Goal: Information Seeking & Learning: Learn about a topic

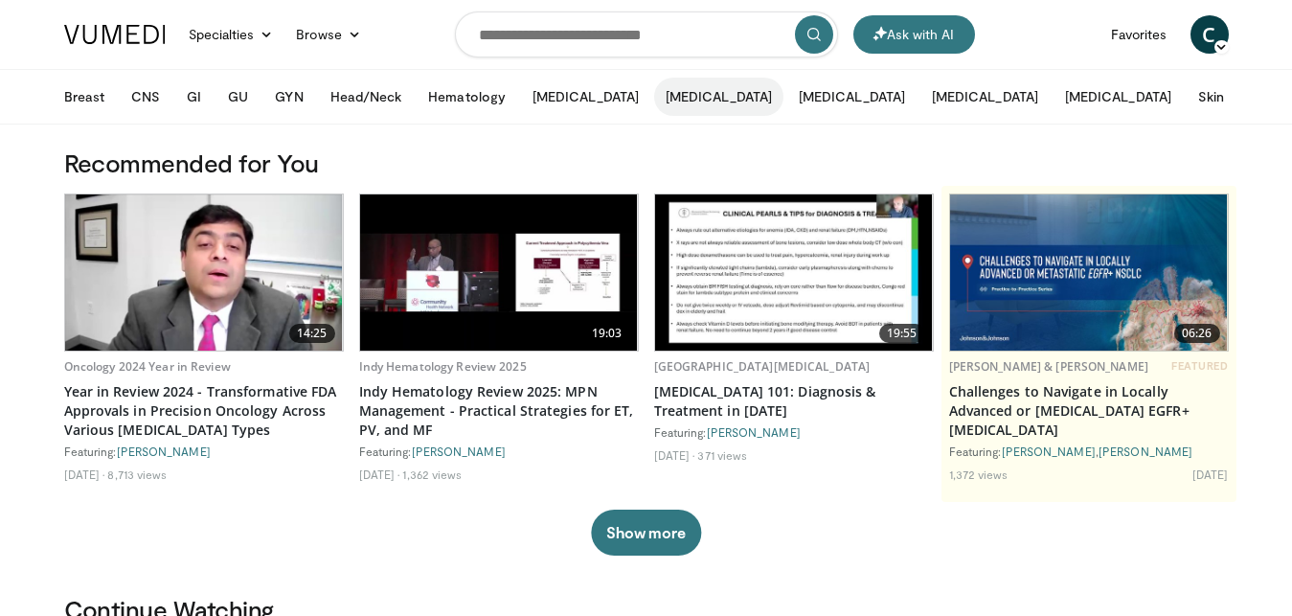
click at [654, 103] on button "[MEDICAL_DATA]" at bounding box center [718, 97] width 129 height 38
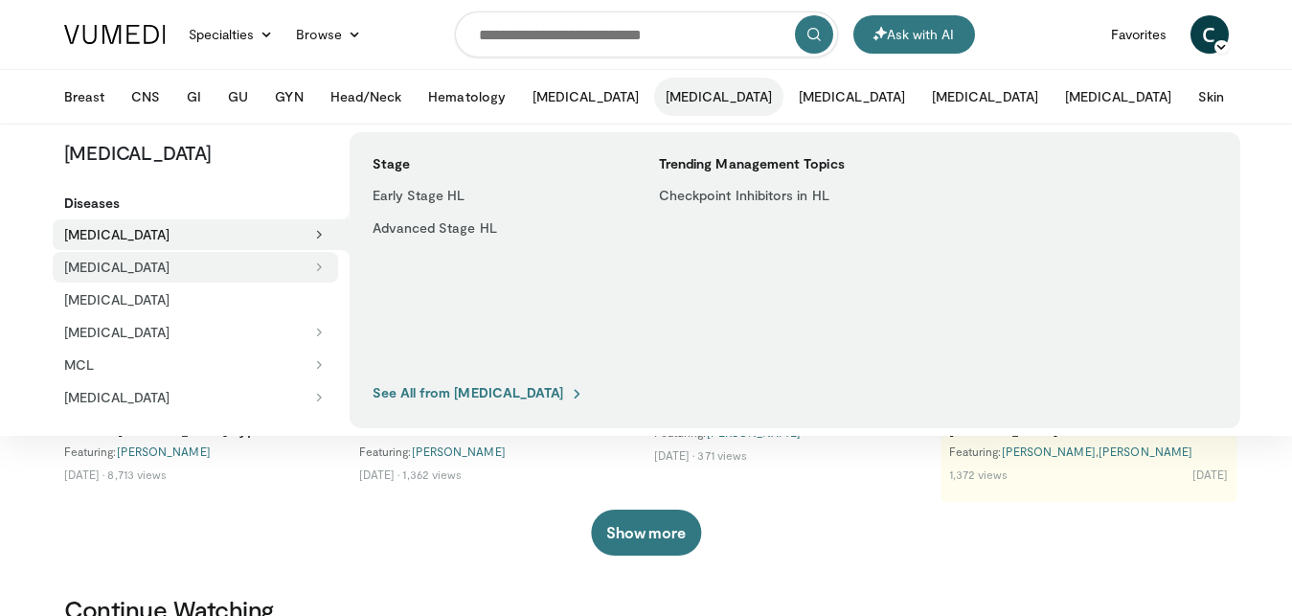
click at [320, 268] on icon at bounding box center [318, 267] width 13 height 13
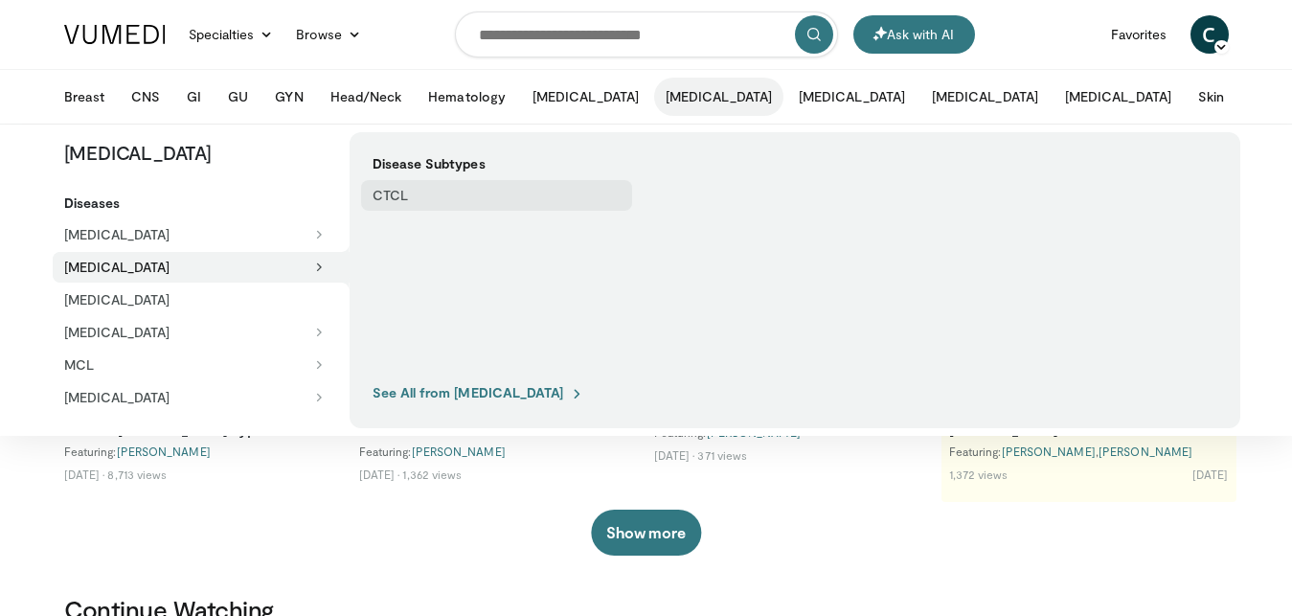
click at [390, 198] on link "CTCL" at bounding box center [496, 195] width 271 height 31
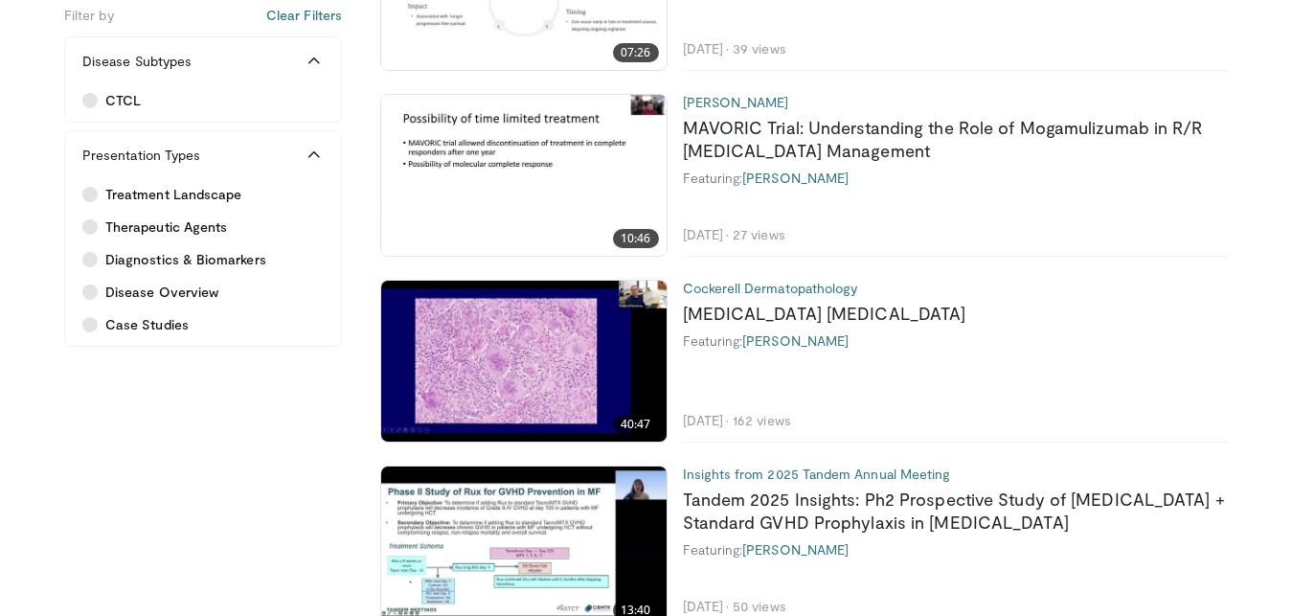
scroll to position [2456, 0]
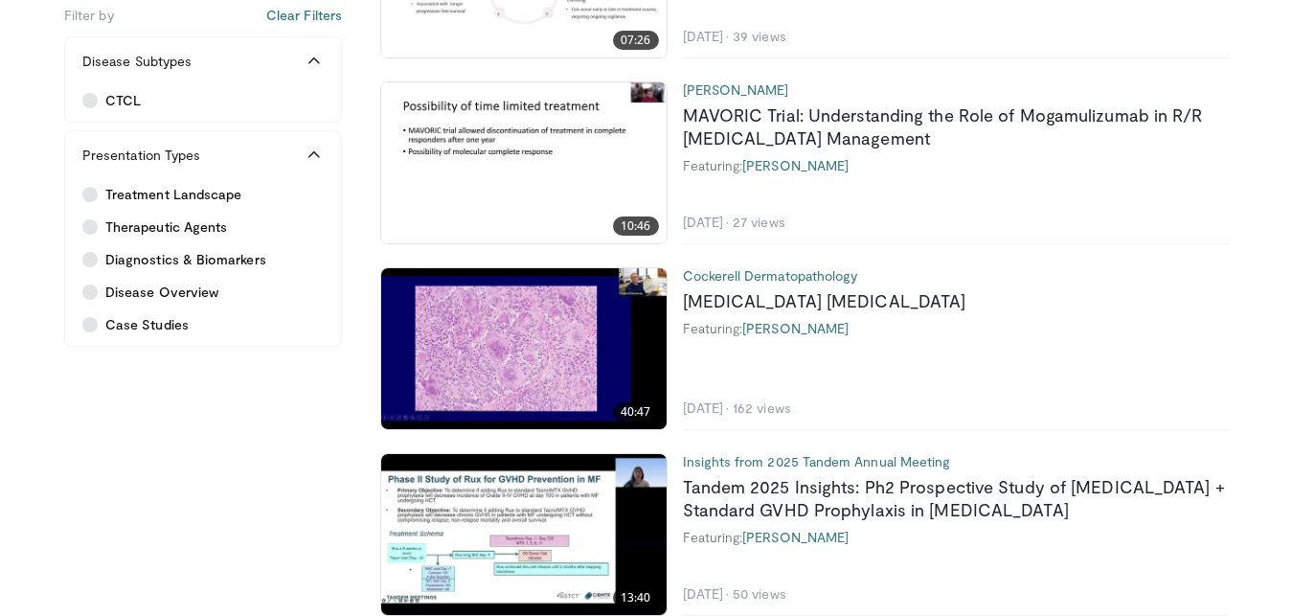
click at [525, 359] on img at bounding box center [524, 348] width 286 height 161
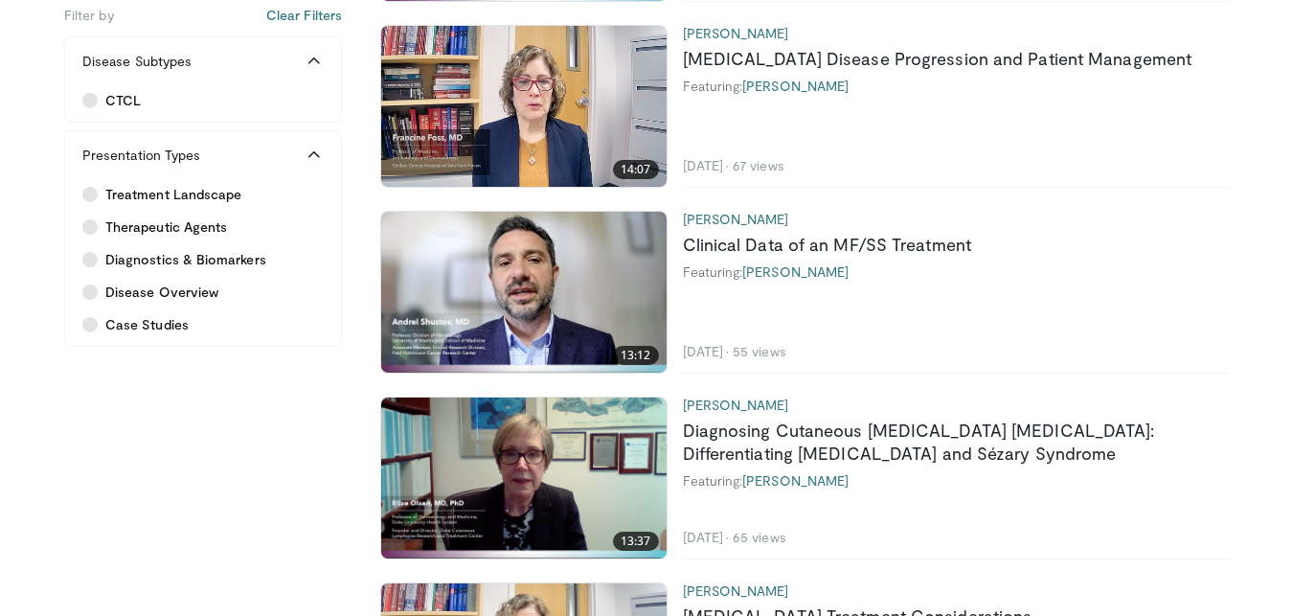
scroll to position [1601, 0]
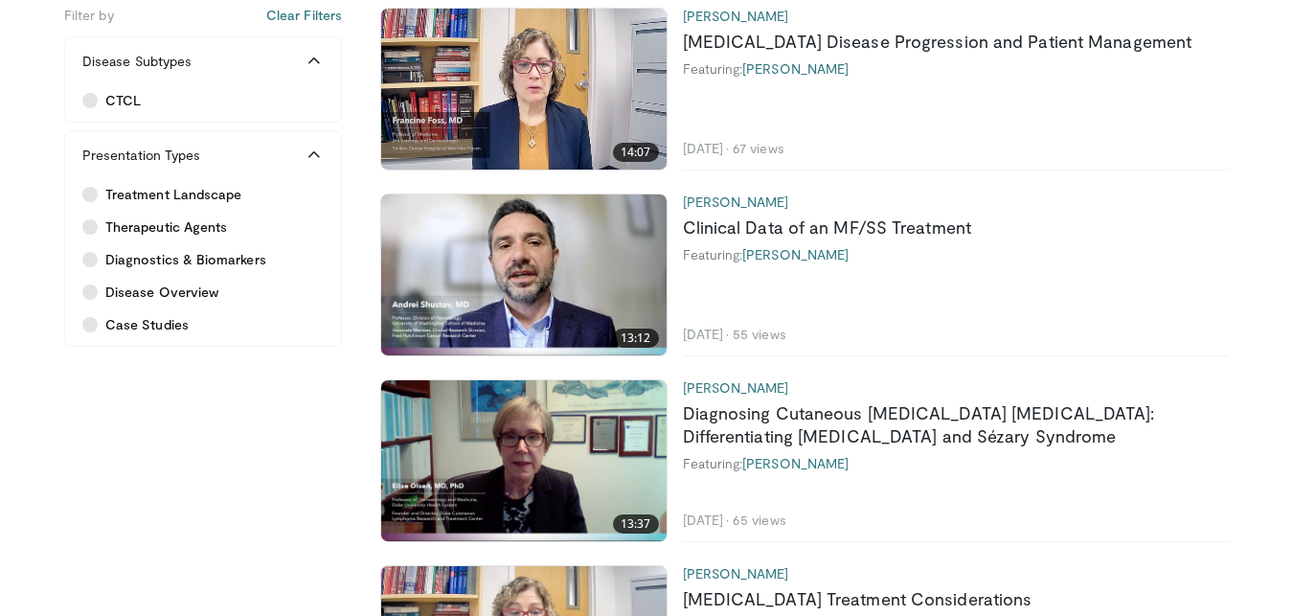
click at [539, 453] on img at bounding box center [524, 460] width 286 height 161
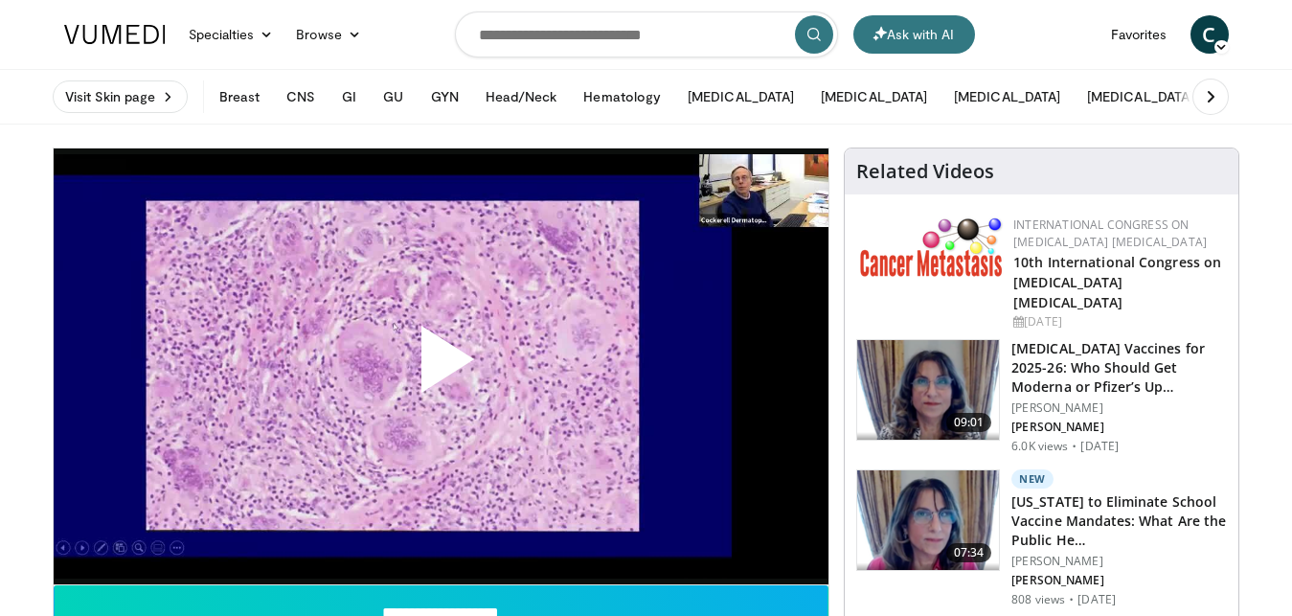
scroll to position [277, 0]
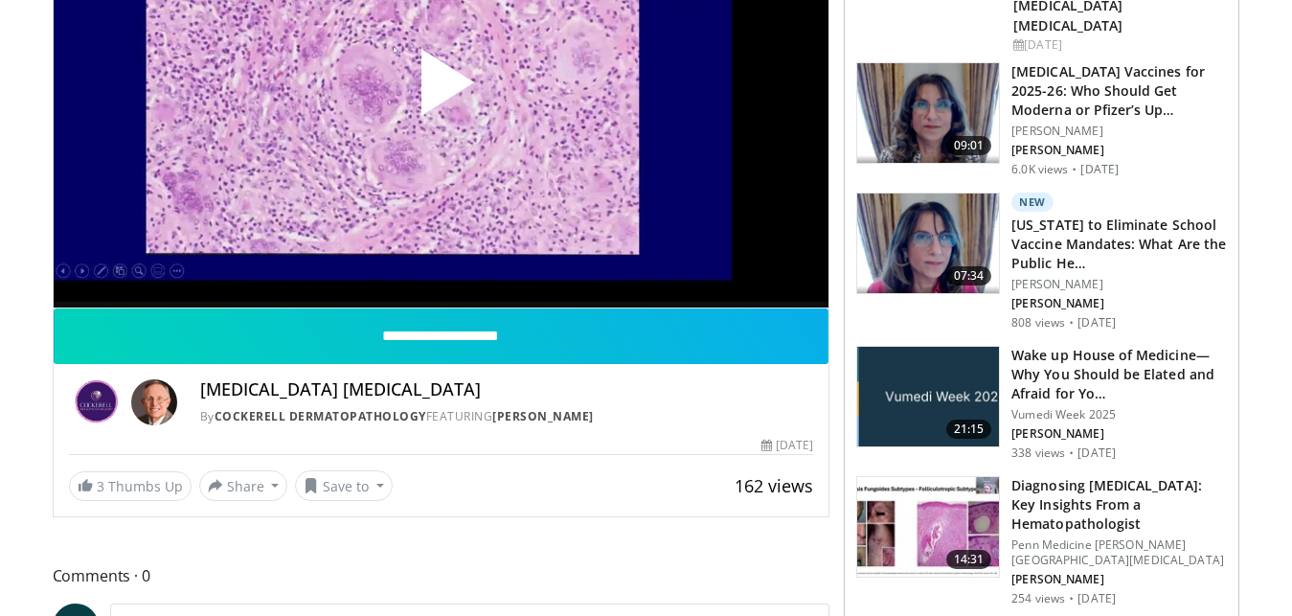
click at [441, 90] on span "Video Player" at bounding box center [441, 90] width 0 height 0
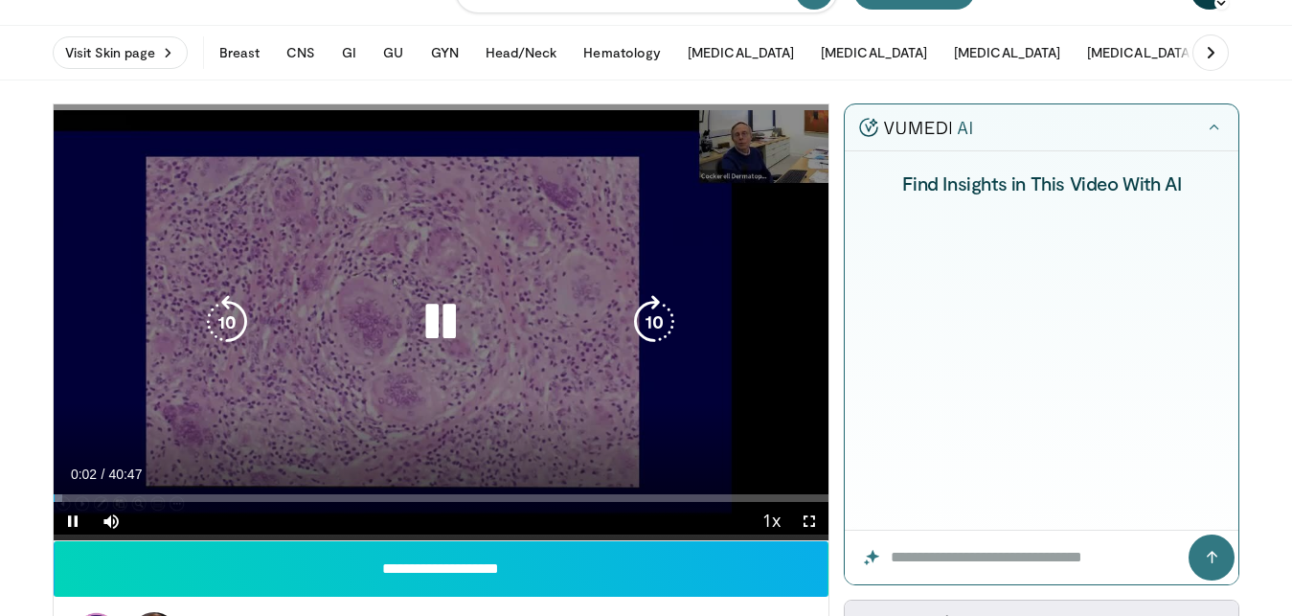
scroll to position [42, 0]
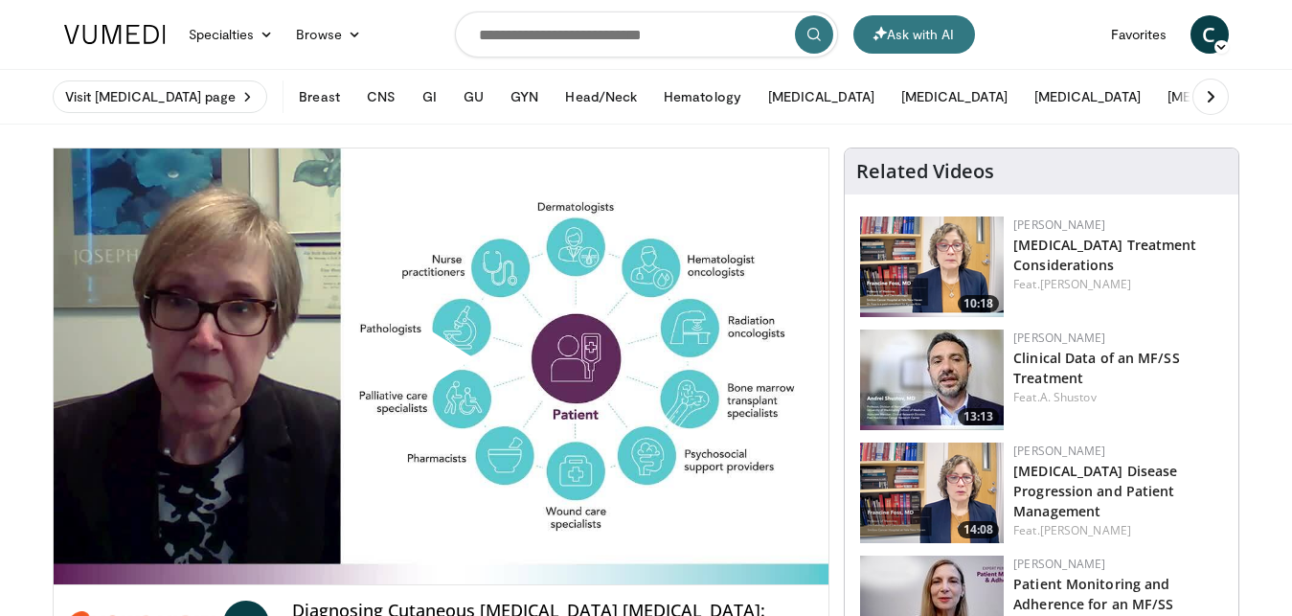
click at [441, 366] on span "Video Player" at bounding box center [441, 366] width 0 height 0
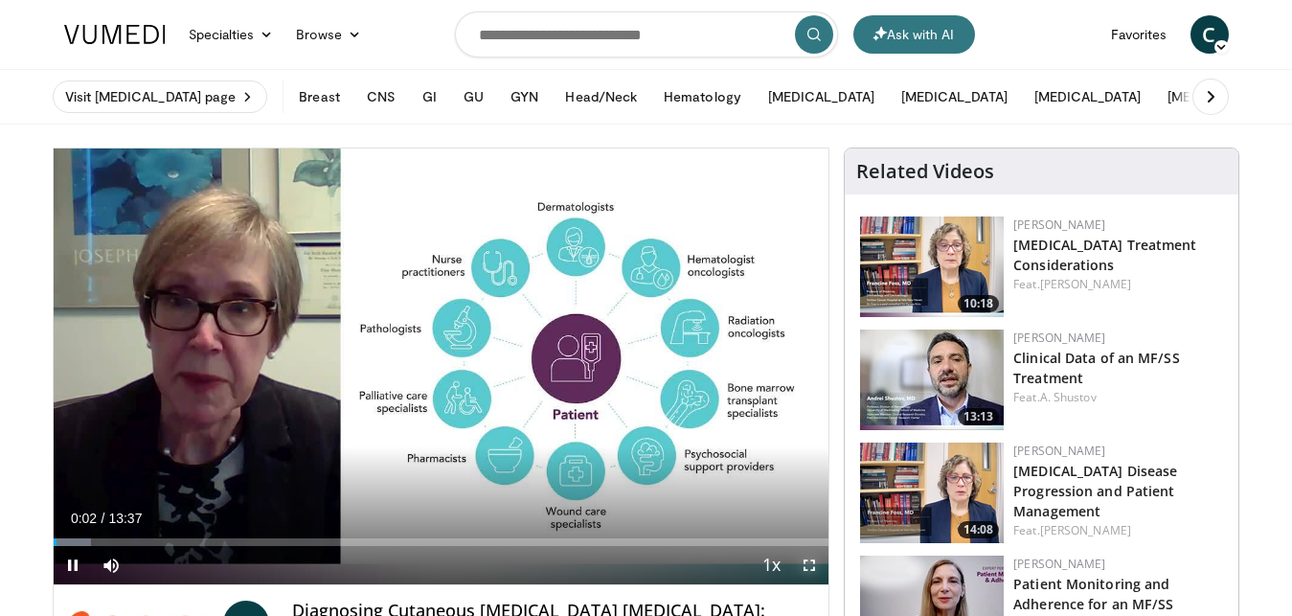
click at [810, 570] on span "Video Player" at bounding box center [809, 565] width 38 height 38
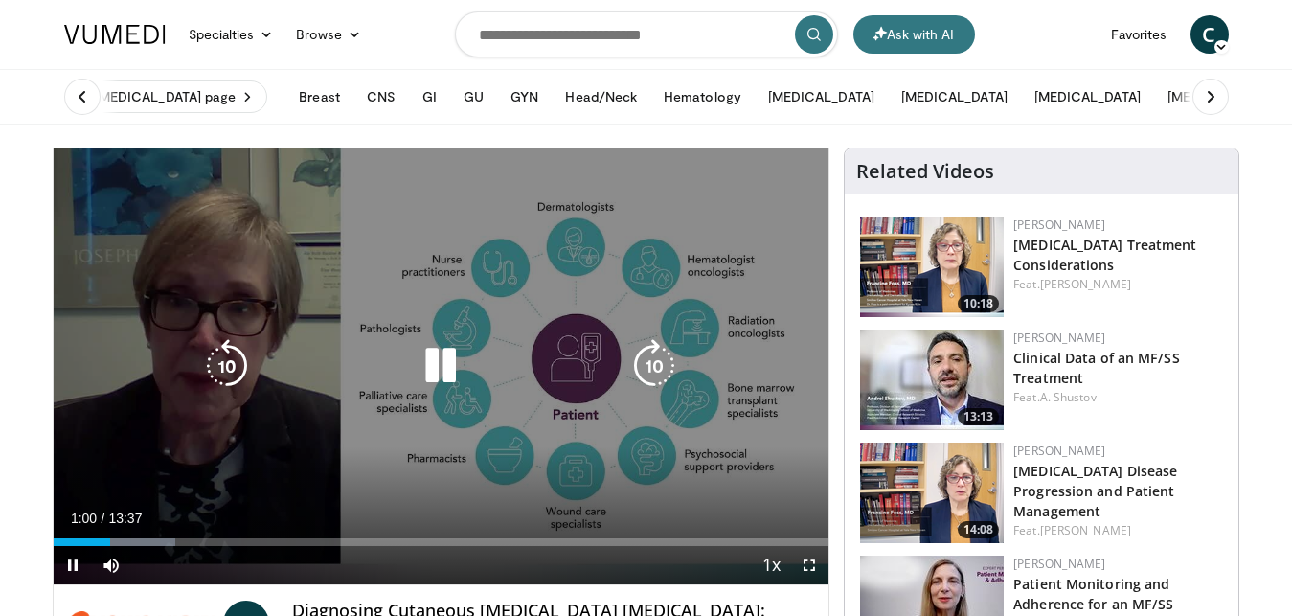
click at [444, 367] on icon "Video Player" at bounding box center [441, 366] width 54 height 54
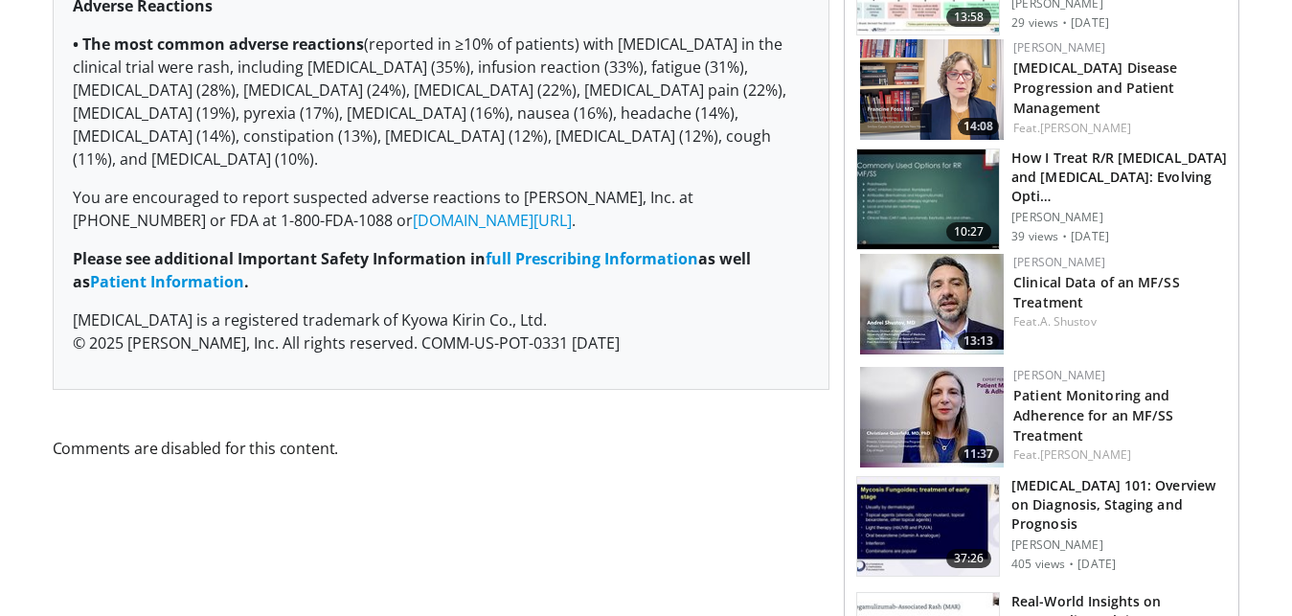
scroll to position [1480, 0]
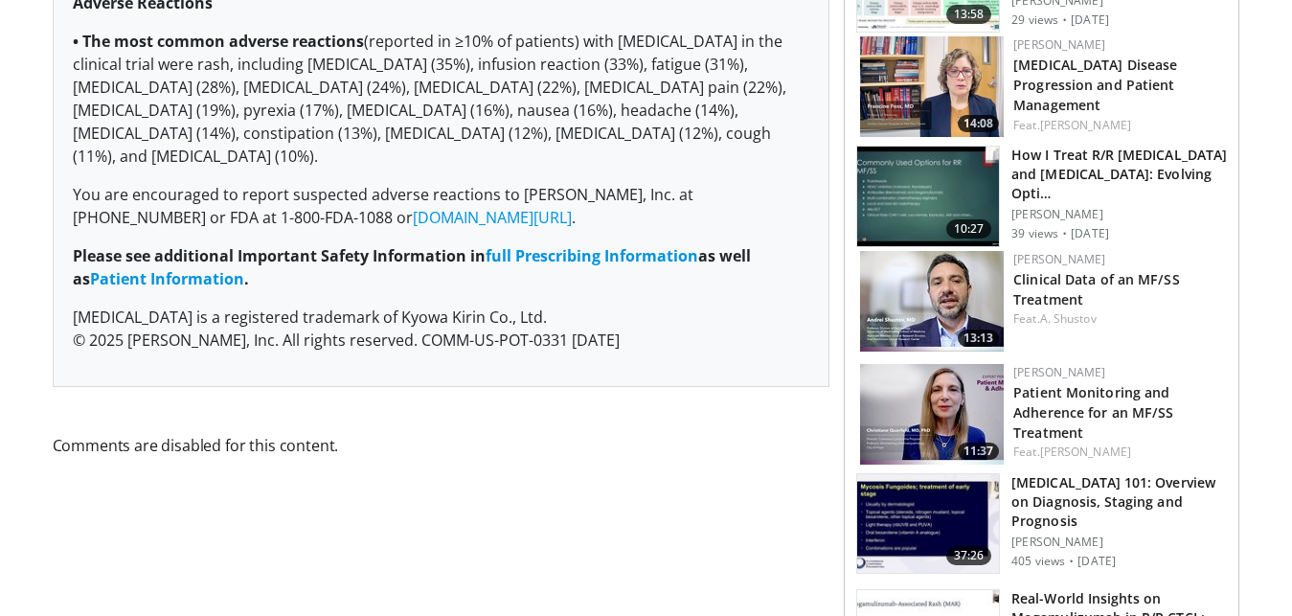
click at [895, 518] on img at bounding box center [928, 524] width 142 height 100
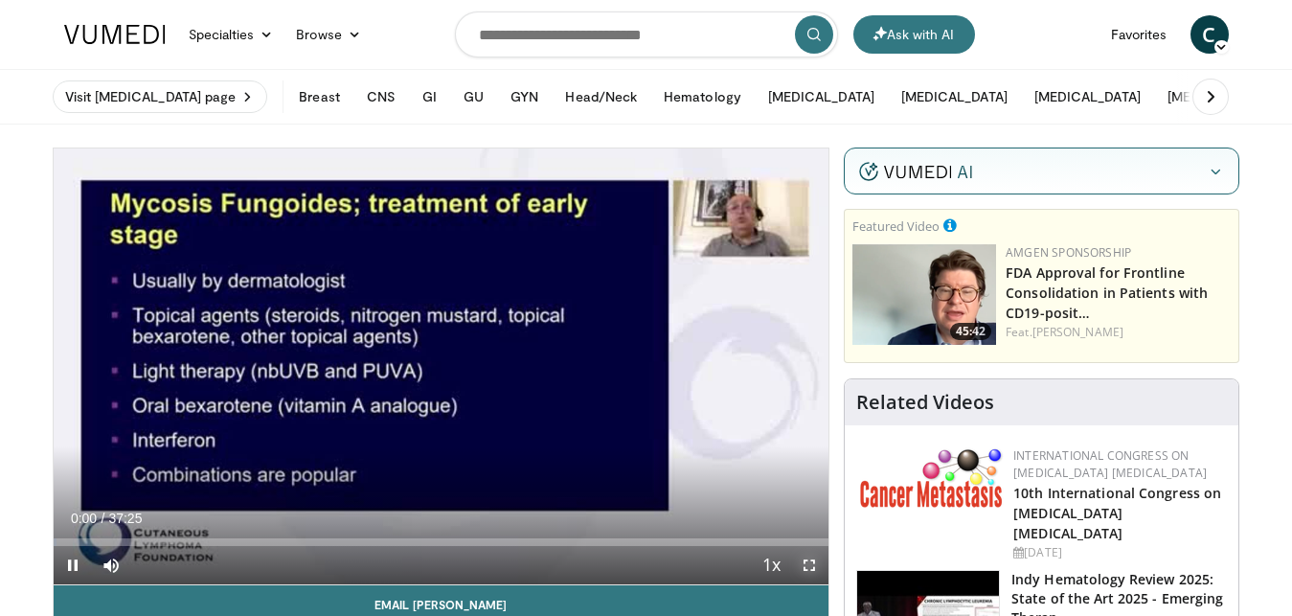
click at [808, 567] on span "Video Player" at bounding box center [809, 565] width 38 height 38
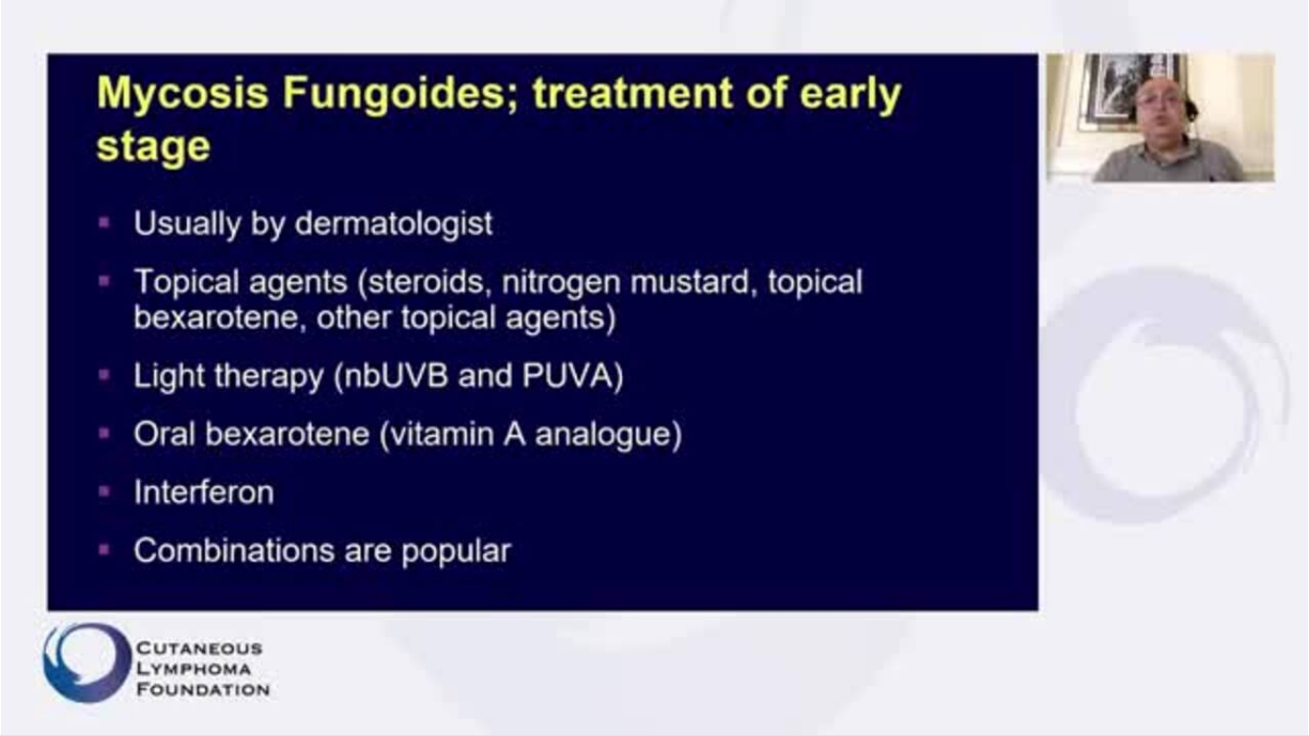
click at [146, 615] on div "10 seconds Tap to unmute" at bounding box center [654, 367] width 1309 height 735
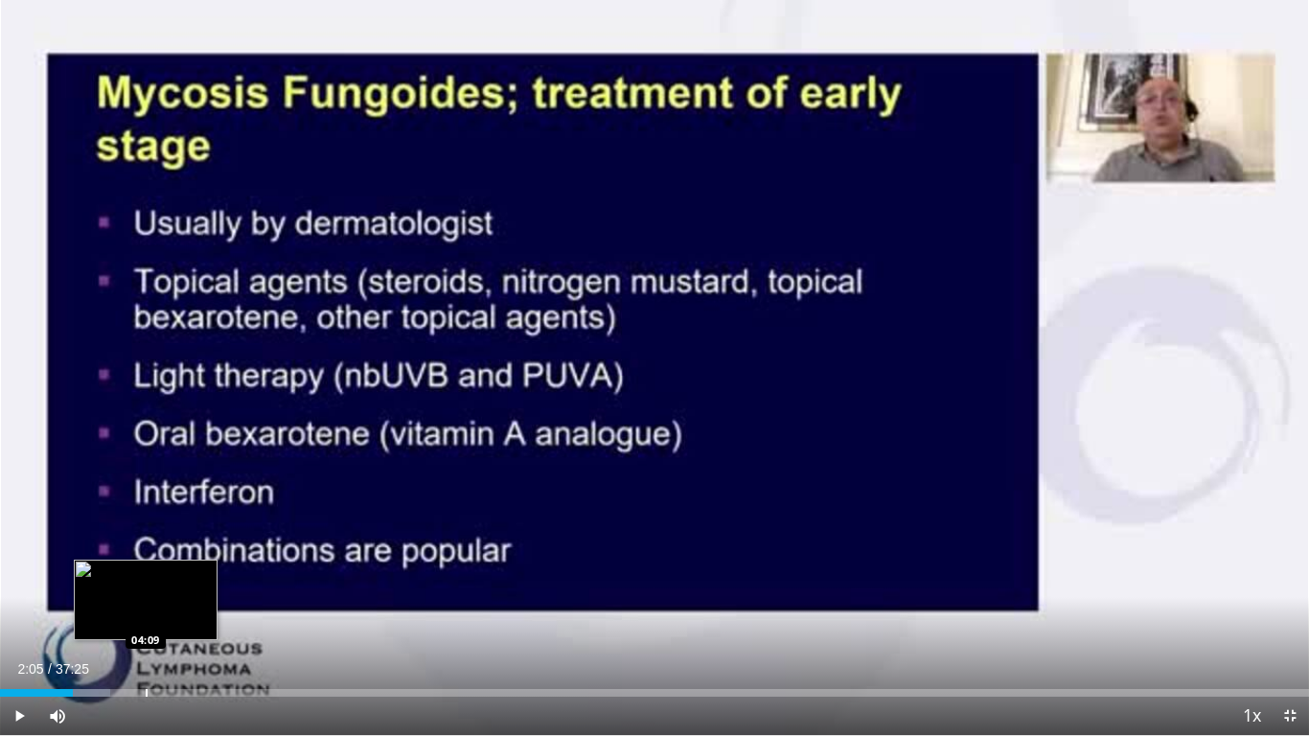
click at [146, 615] on div "Loaded : 8.45% 02:05 04:09" at bounding box center [654, 687] width 1309 height 18
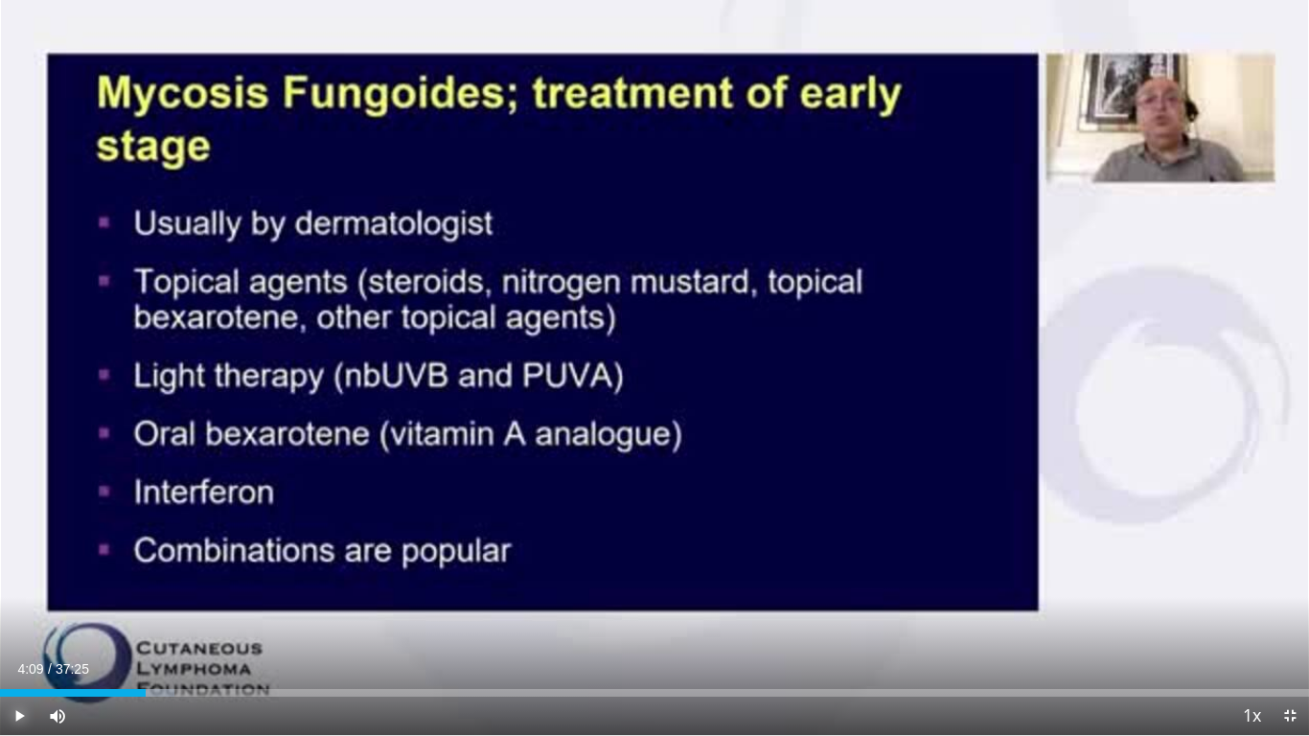
click at [9, 615] on span "Video Player" at bounding box center [19, 716] width 38 height 38
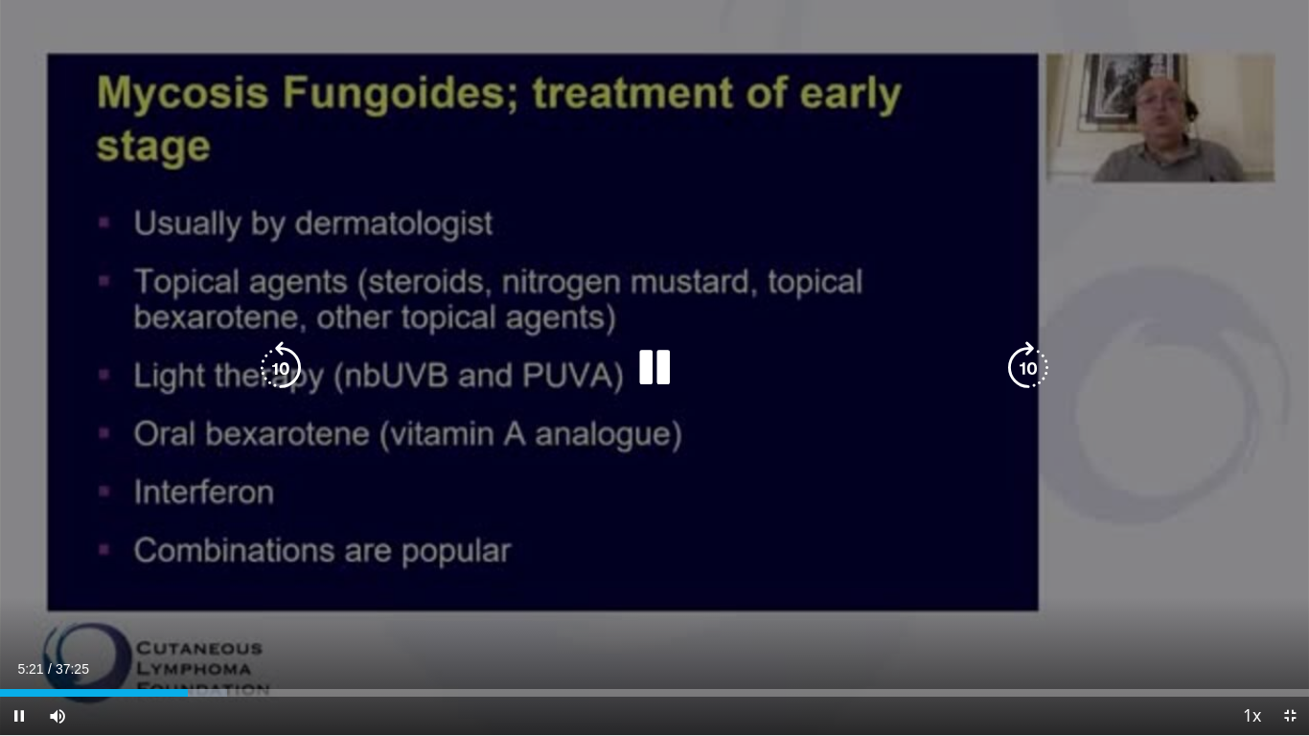
click at [658, 382] on icon "Video Player" at bounding box center [655, 368] width 54 height 54
